Goal: Task Accomplishment & Management: Complete application form

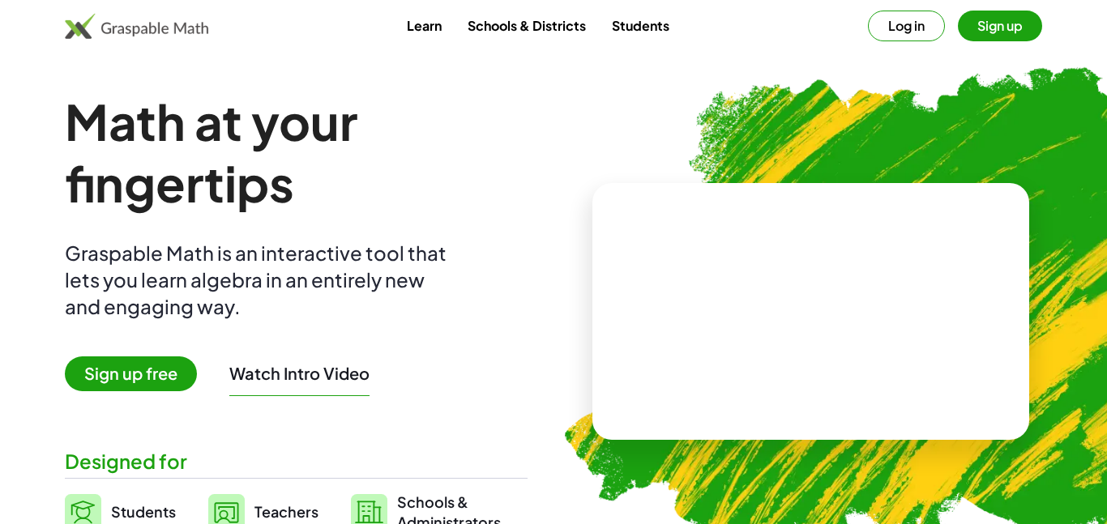
click at [764, 326] on video at bounding box center [811, 312] width 243 height 122
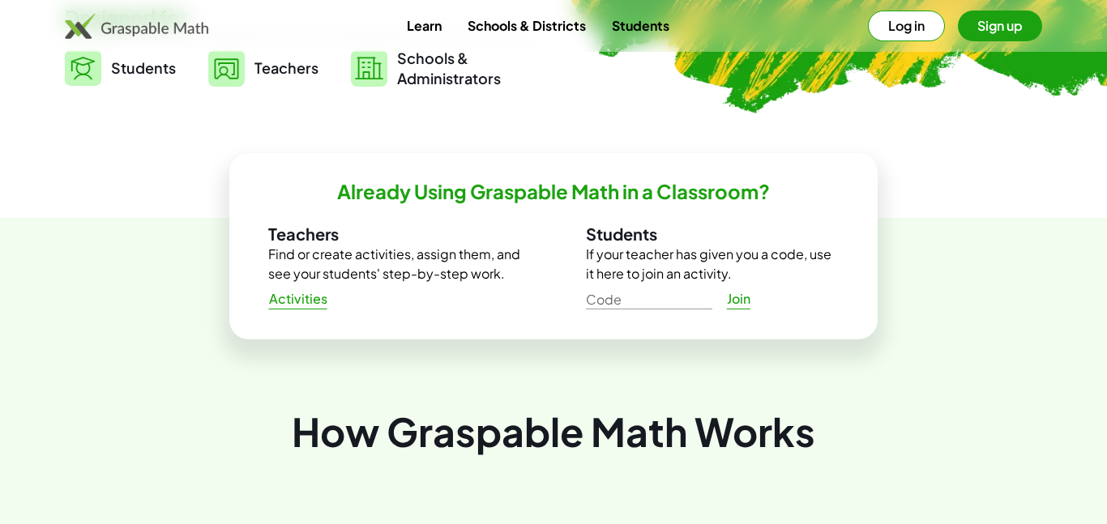
scroll to position [443, 0]
click at [152, 79] on link "Students" at bounding box center [120, 69] width 111 height 41
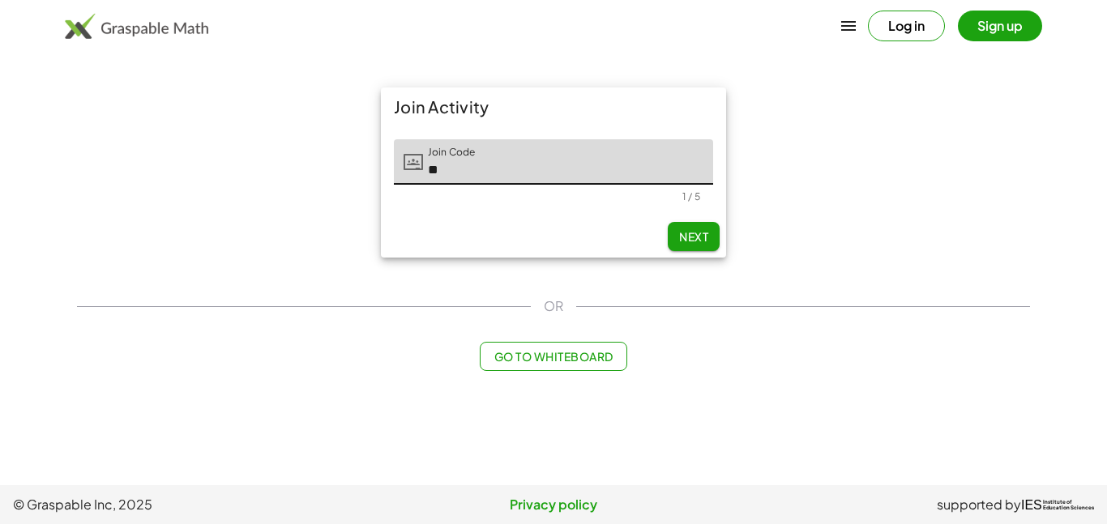
type input "*"
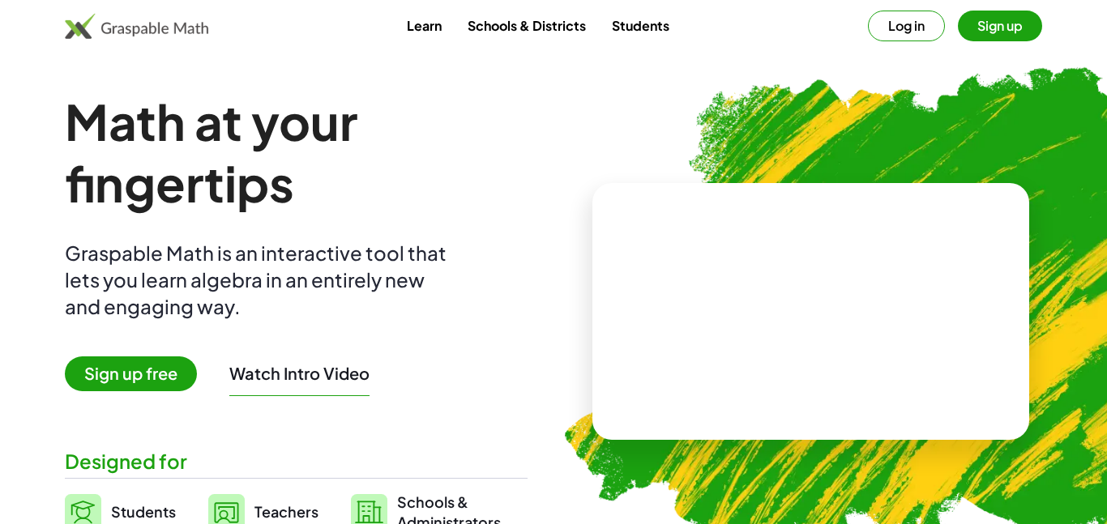
scroll to position [365, 0]
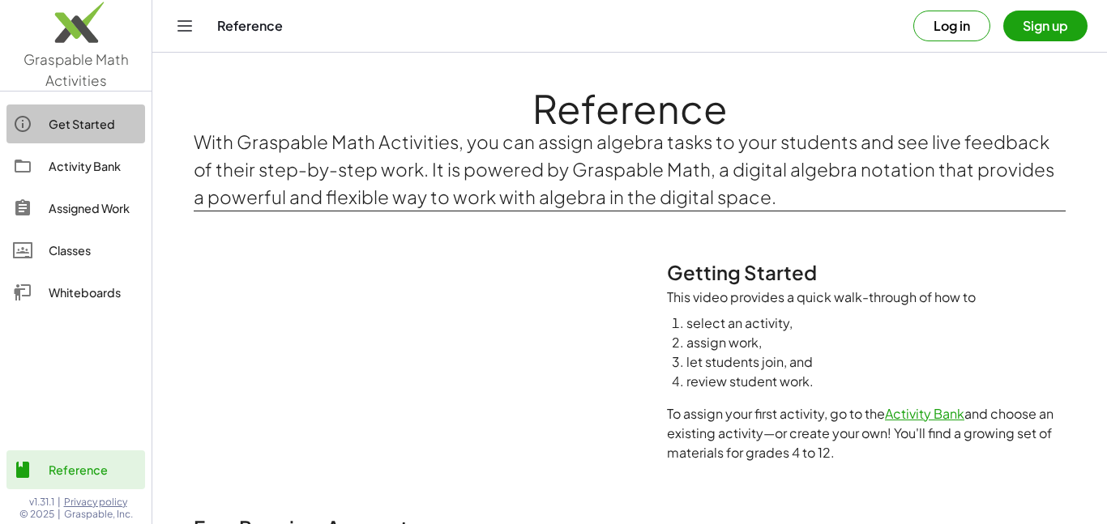
click at [82, 122] on div "Get Started" at bounding box center [94, 123] width 90 height 19
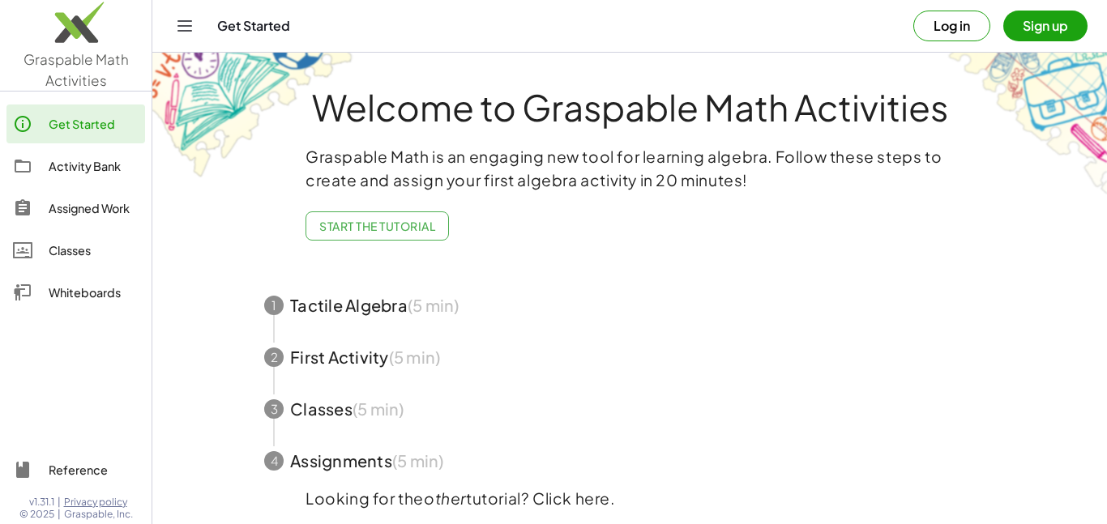
click at [88, 260] on link "Classes" at bounding box center [75, 250] width 139 height 39
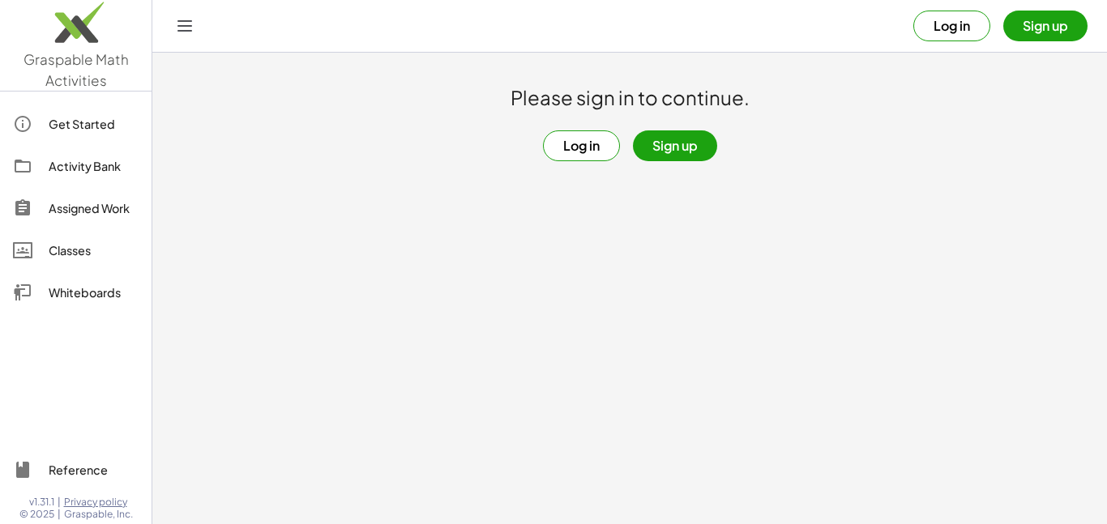
click at [657, 151] on button "Sign up" at bounding box center [675, 146] width 84 height 31
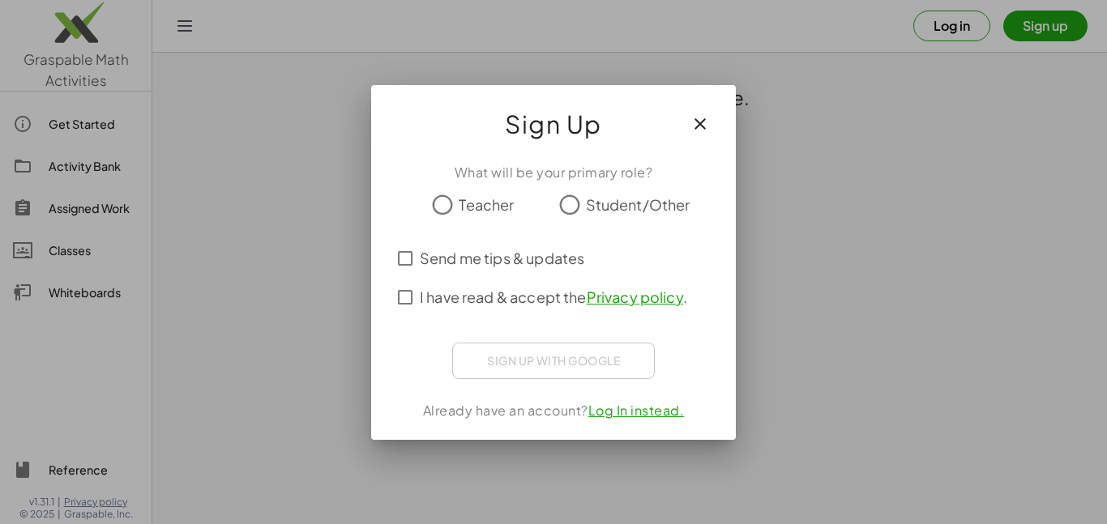
click at [691, 130] on icon "button" at bounding box center [700, 123] width 19 height 19
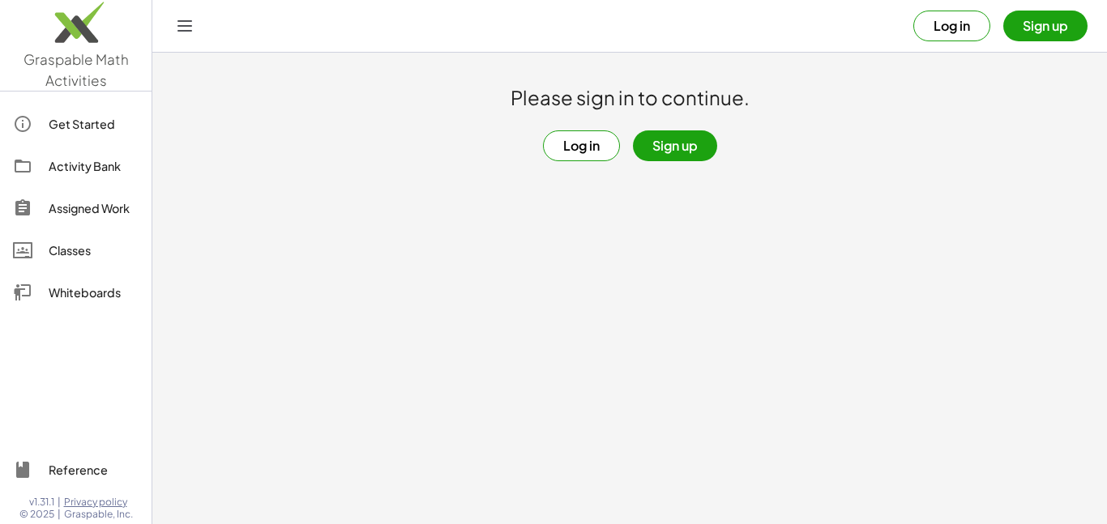
click at [556, 147] on button "Log in" at bounding box center [581, 146] width 77 height 31
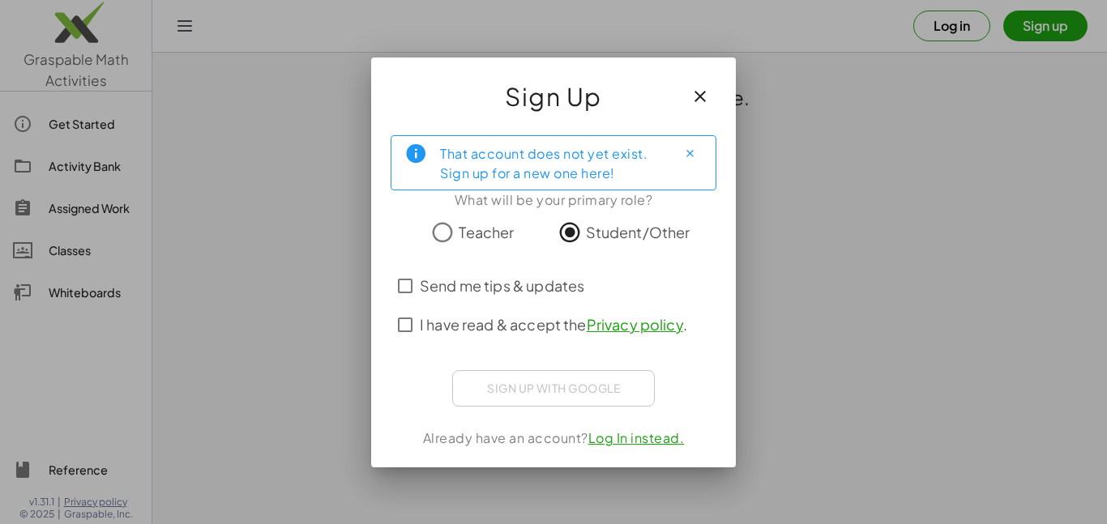
click at [422, 269] on label "Send me tips & updates" at bounding box center [502, 286] width 165 height 39
click at [535, 407] on div "That account does not yet exist. Sign up for a new one here! What will be your …" at bounding box center [553, 294] width 365 height 345
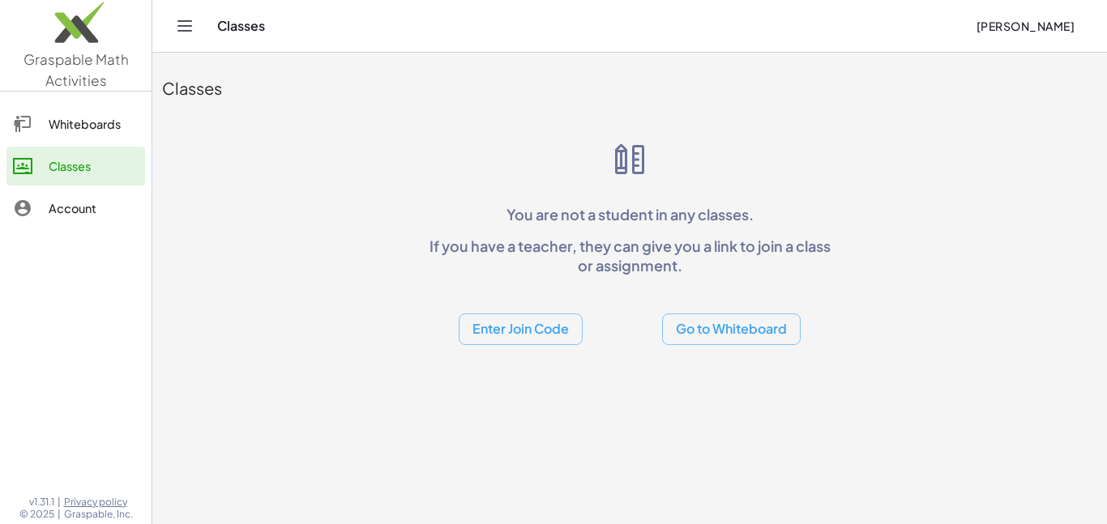
click at [558, 332] on button "Enter Join Code" at bounding box center [521, 330] width 124 height 32
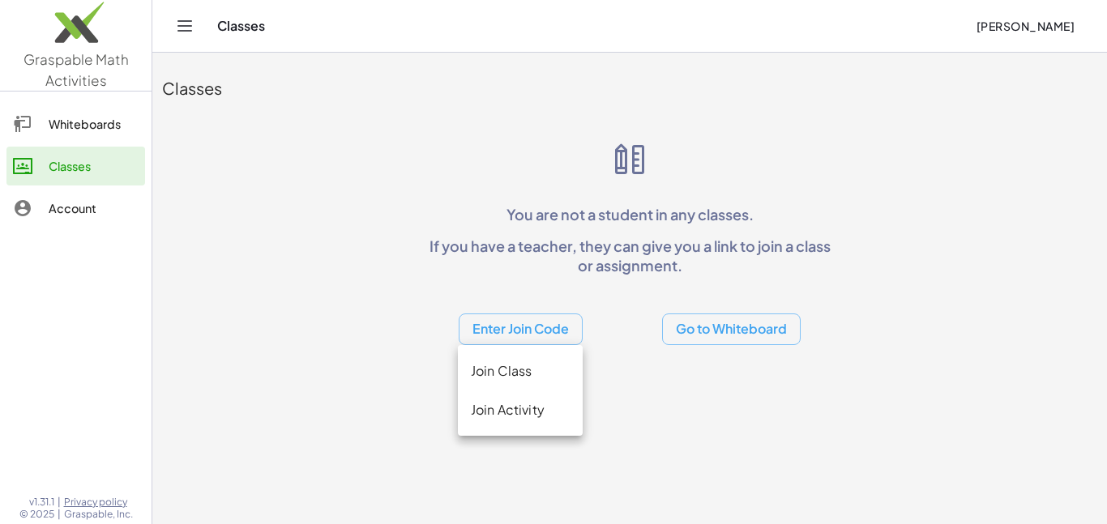
click at [551, 363] on div "Join Class" at bounding box center [520, 371] width 99 height 19
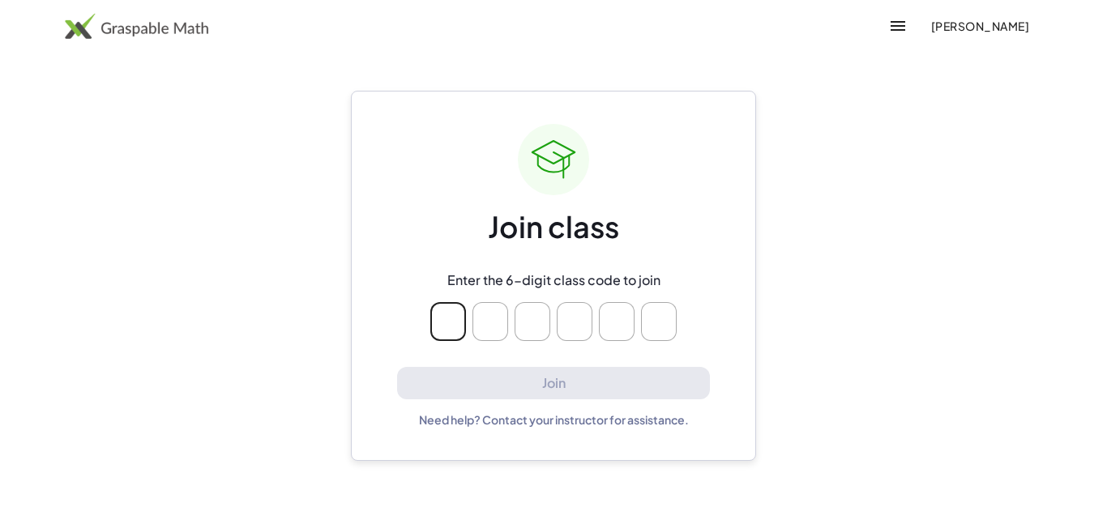
type input "*"
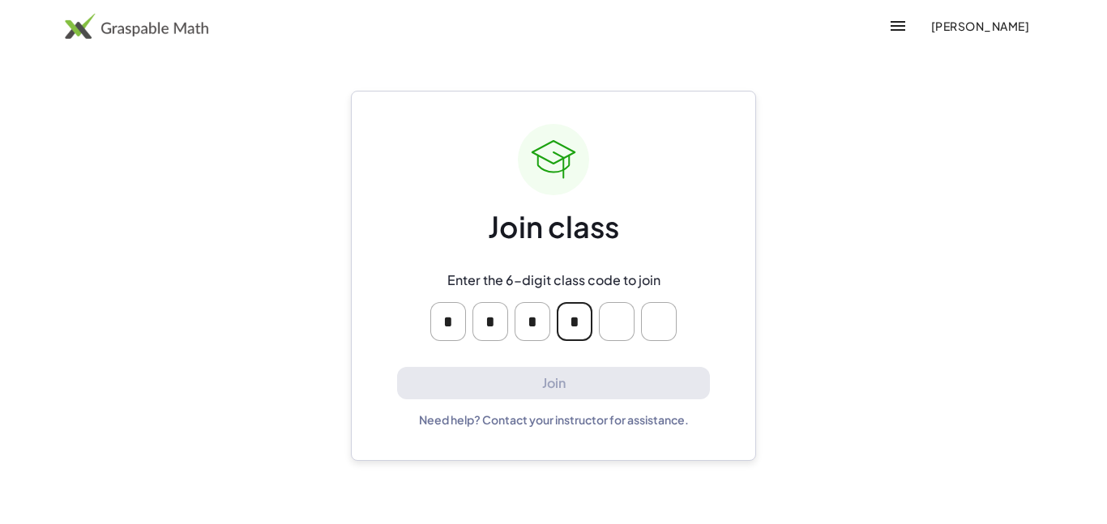
type input "*"
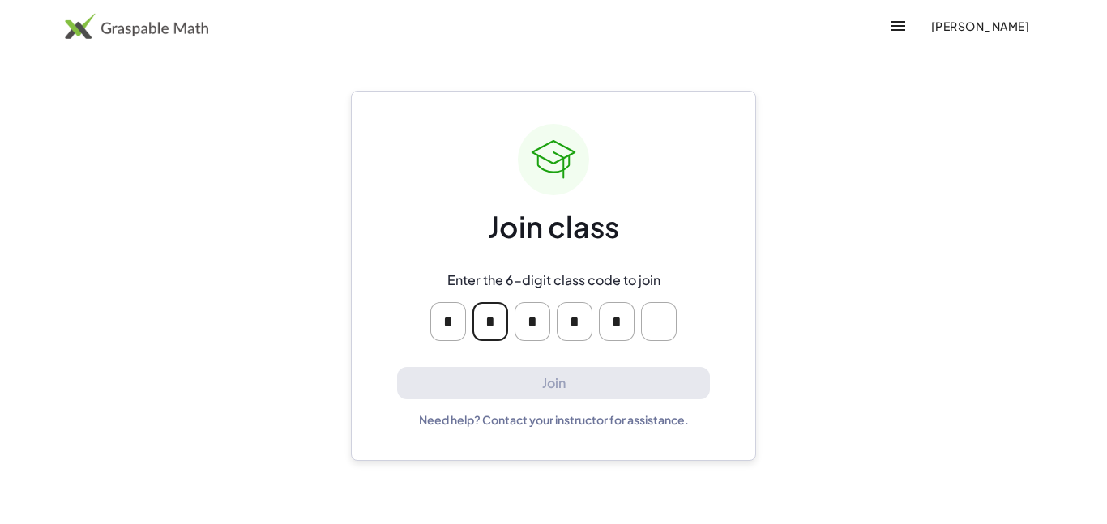
type input "*"
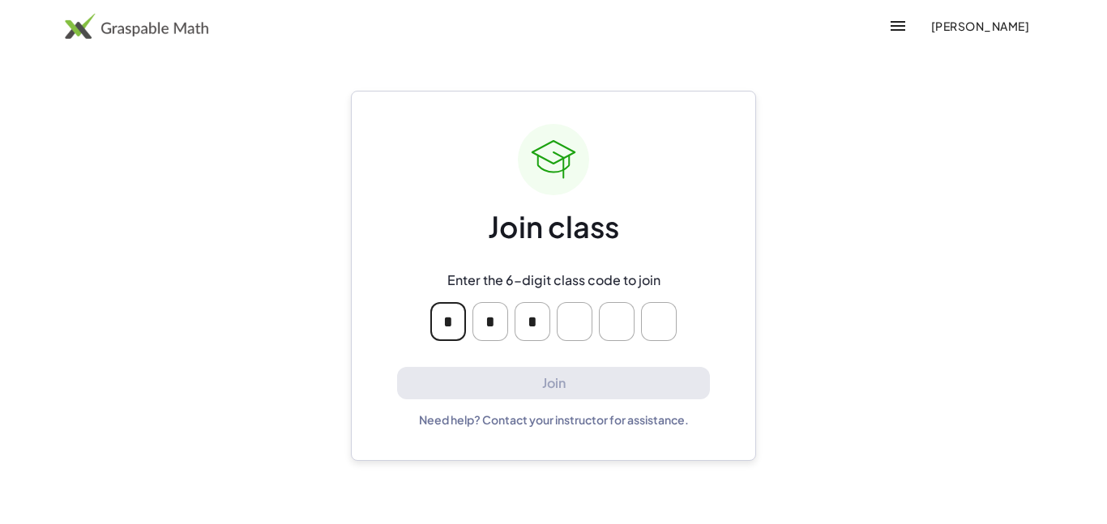
type input "*"
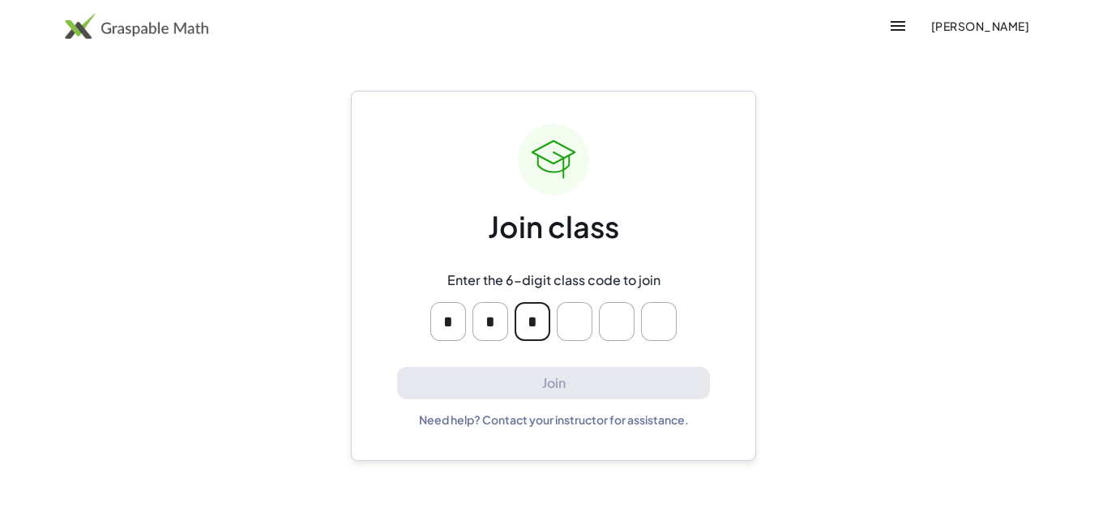
type input "*"
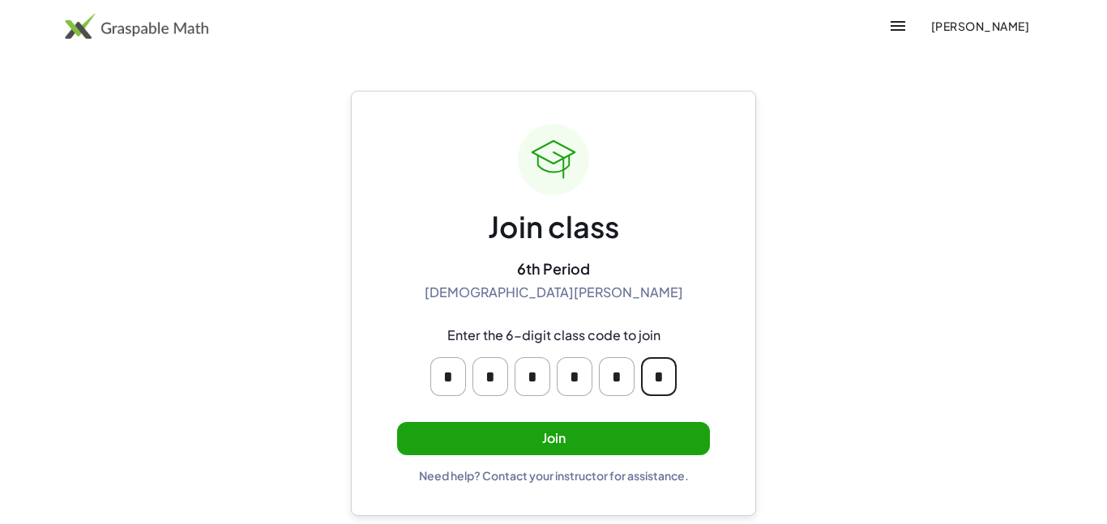
type input "*"
click at [514, 434] on button "Join" at bounding box center [553, 438] width 313 height 33
